Goal: Information Seeking & Learning: Learn about a topic

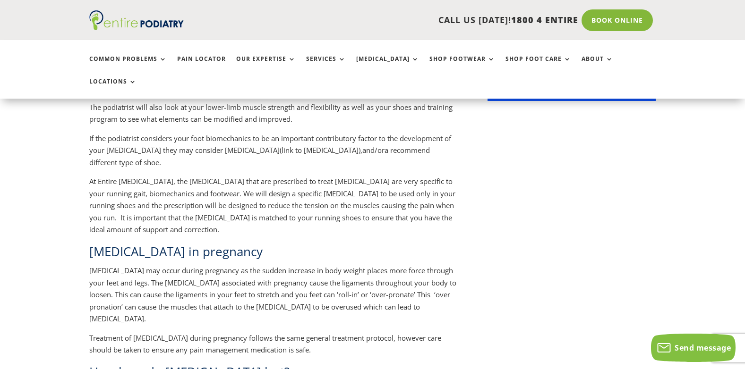
click at [167, 265] on p "[MEDICAL_DATA] may occur during pregnancy as the sudden increase in body weight…" at bounding box center [273, 299] width 368 height 68
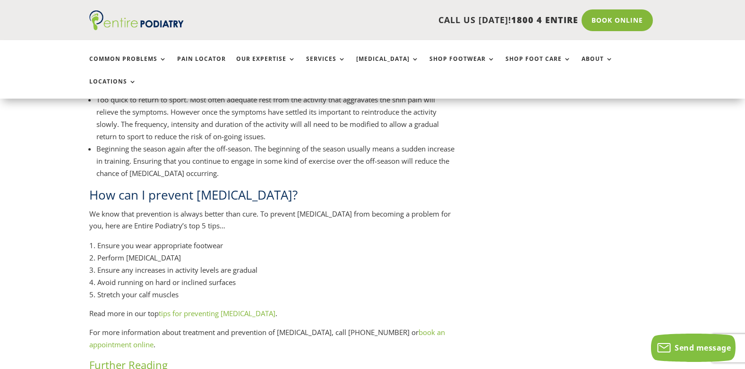
scroll to position [1555, 0]
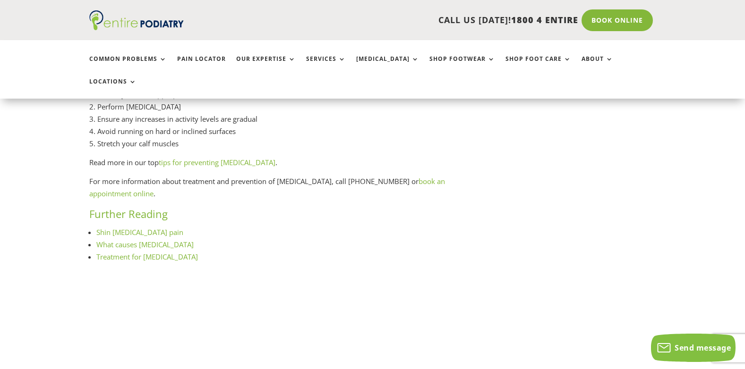
click at [140, 252] on link "Treatment for [MEDICAL_DATA]" at bounding box center [147, 256] width 102 height 9
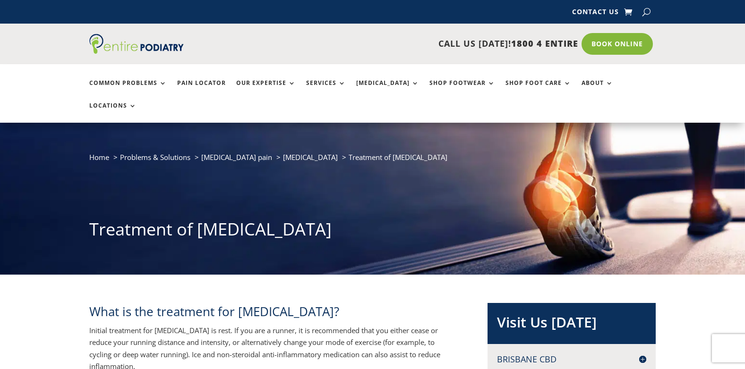
click at [228, 303] on h2 "What is the treatment for shin splints?" at bounding box center [273, 314] width 368 height 22
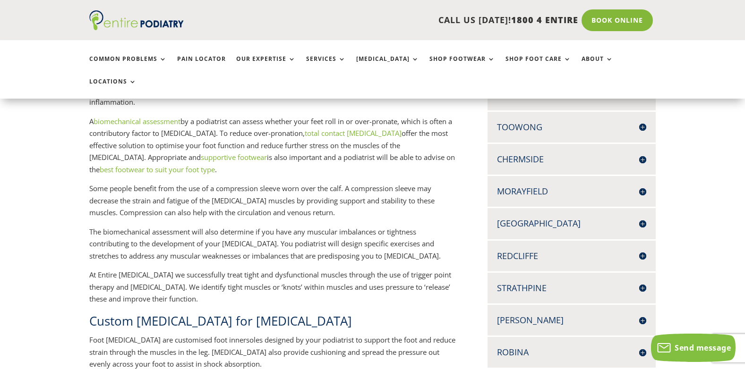
scroll to position [453, 0]
